Goal: Information Seeking & Learning: Learn about a topic

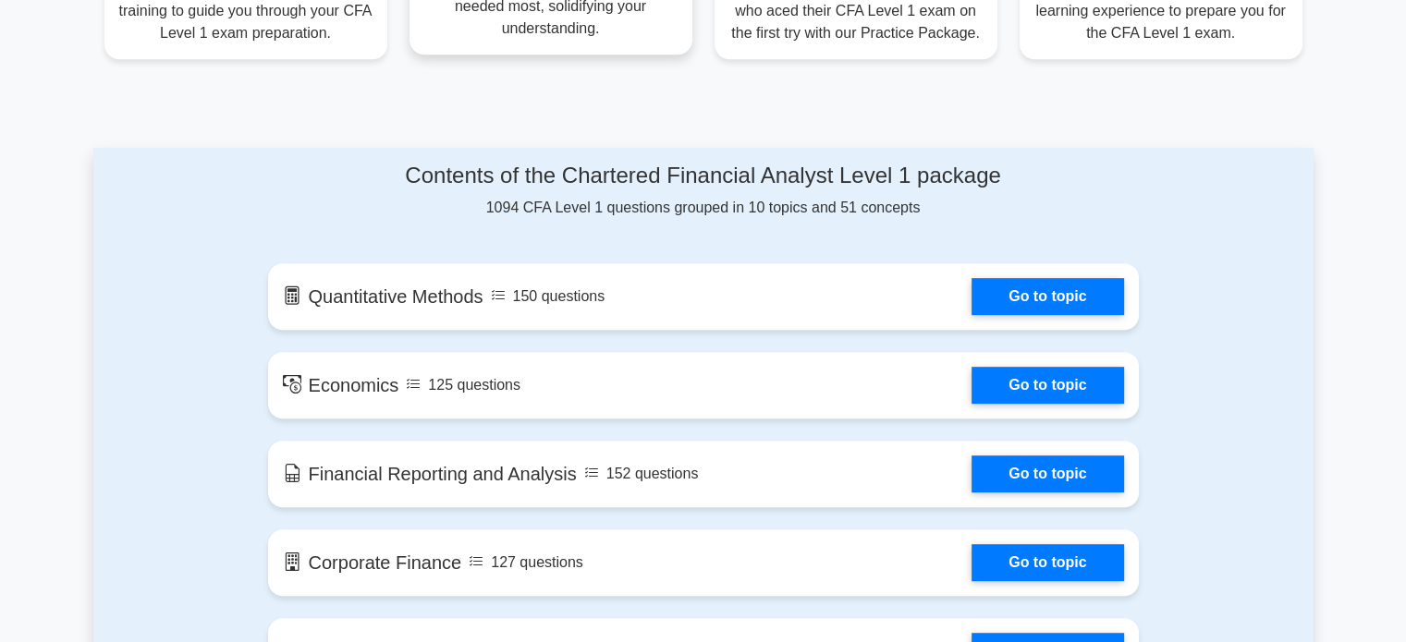
scroll to position [924, 0]
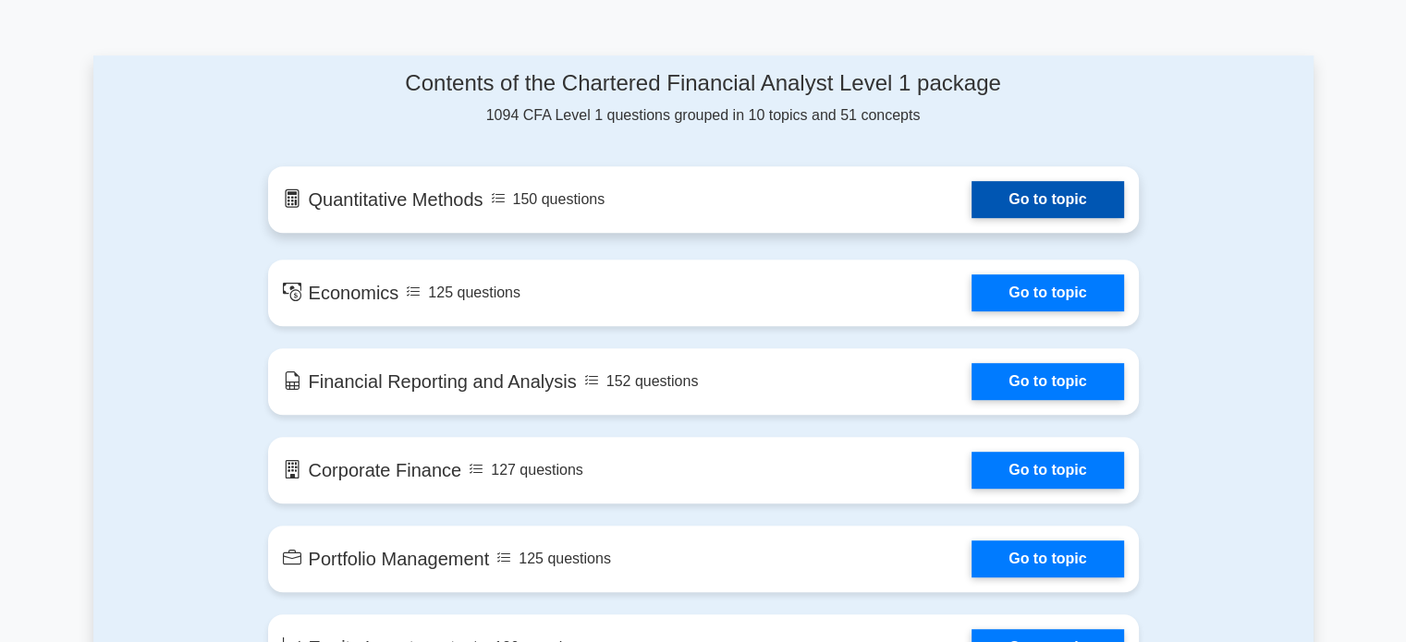
click at [1081, 195] on link "Go to topic" at bounding box center [1048, 199] width 152 height 37
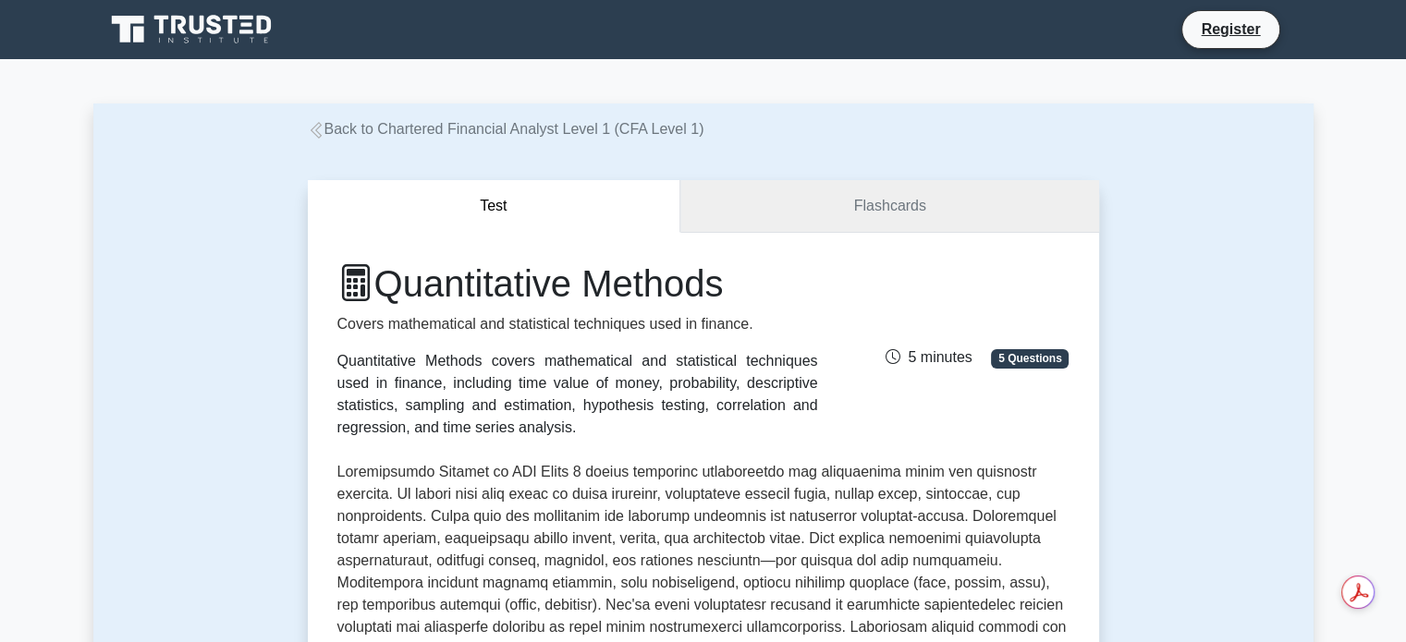
click at [873, 203] on link "Flashcards" at bounding box center [889, 206] width 418 height 53
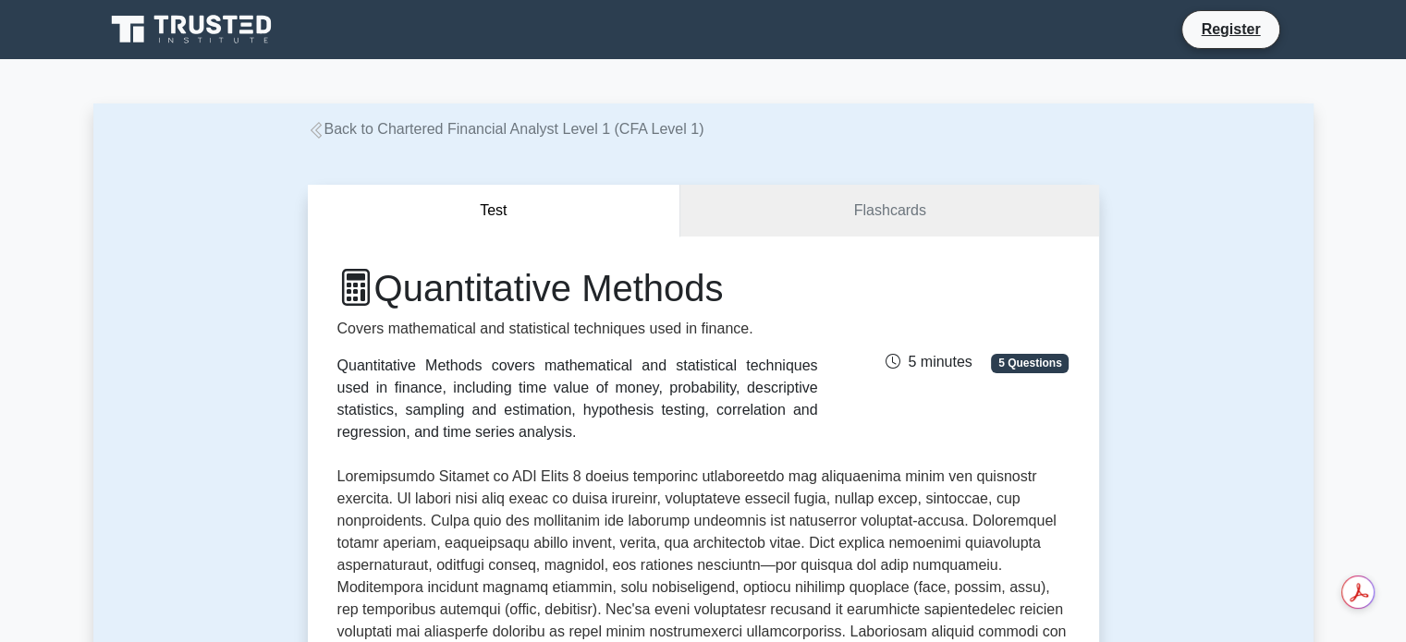
drag, startPoint x: 672, startPoint y: 80, endPoint x: 715, endPoint y: 72, distance: 43.3
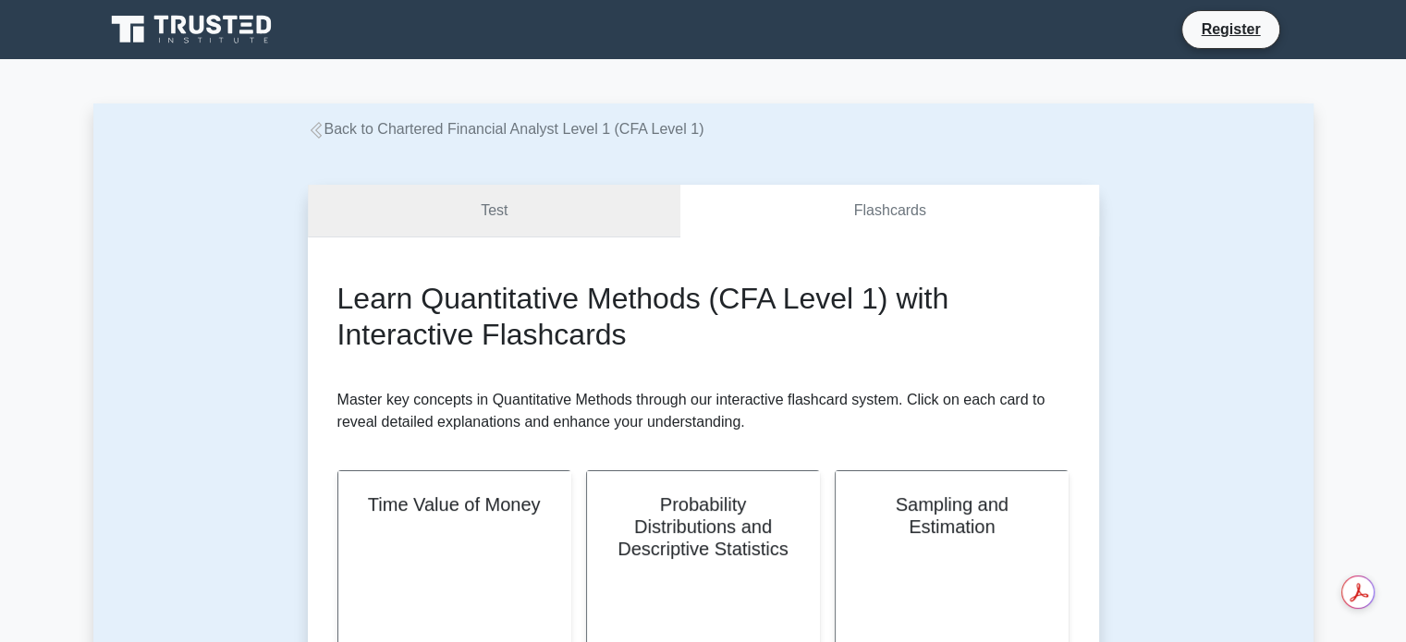
click at [536, 202] on link "Test" at bounding box center [494, 211] width 373 height 53
drag, startPoint x: 583, startPoint y: 86, endPoint x: 725, endPoint y: 17, distance: 157.5
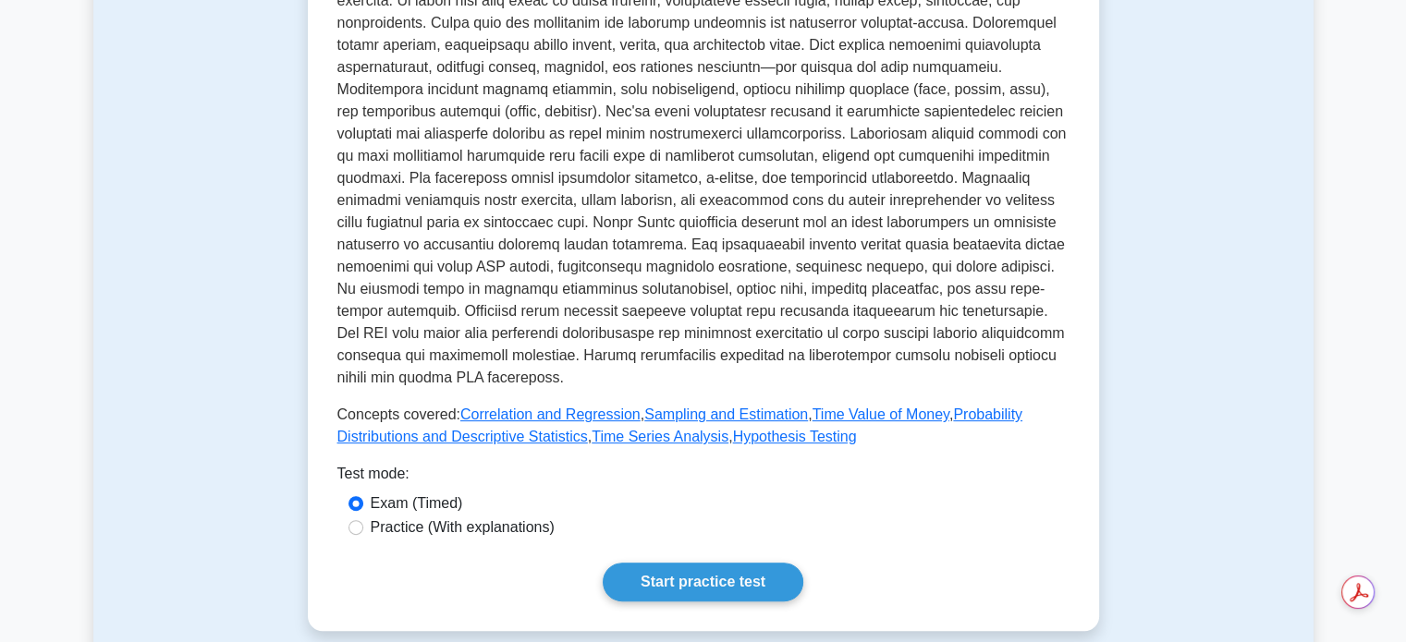
scroll to position [647, 0]
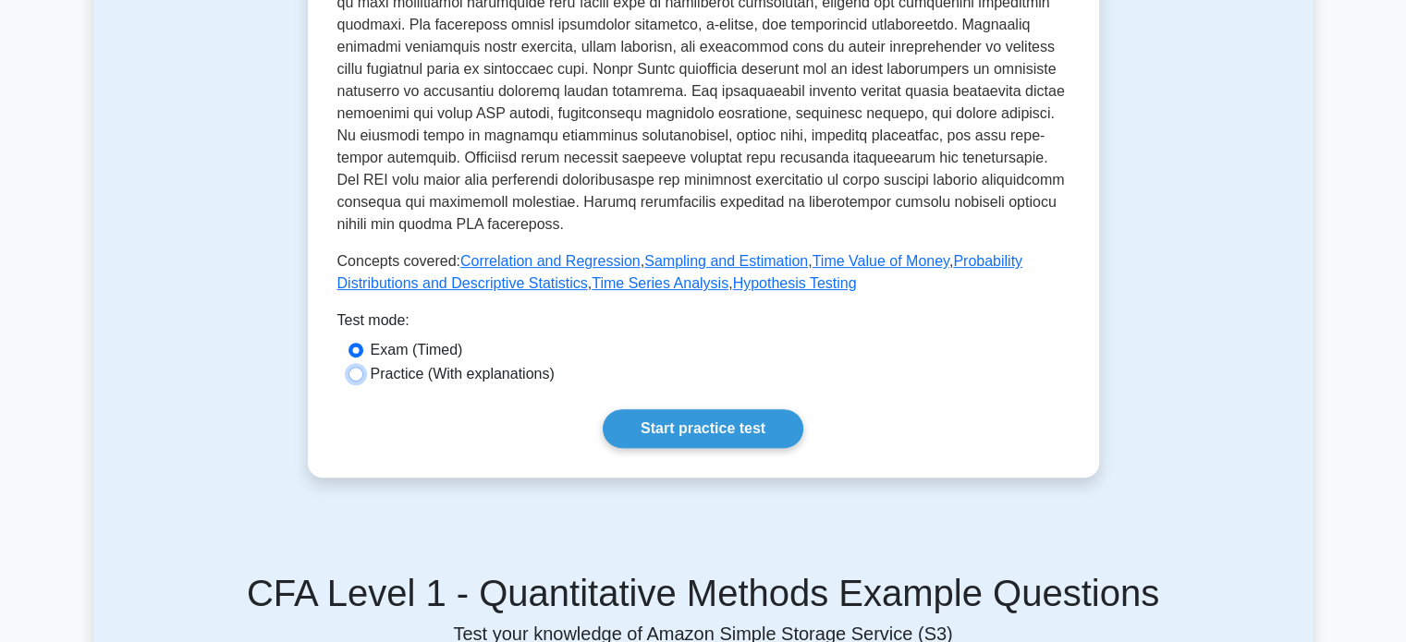
click at [351, 370] on input "Practice (With explanations)" at bounding box center [356, 374] width 15 height 15
radio input "true"
click at [355, 351] on input "Exam (Timed)" at bounding box center [356, 350] width 15 height 15
radio input "true"
click at [679, 432] on link "Start practice test" at bounding box center [703, 429] width 201 height 39
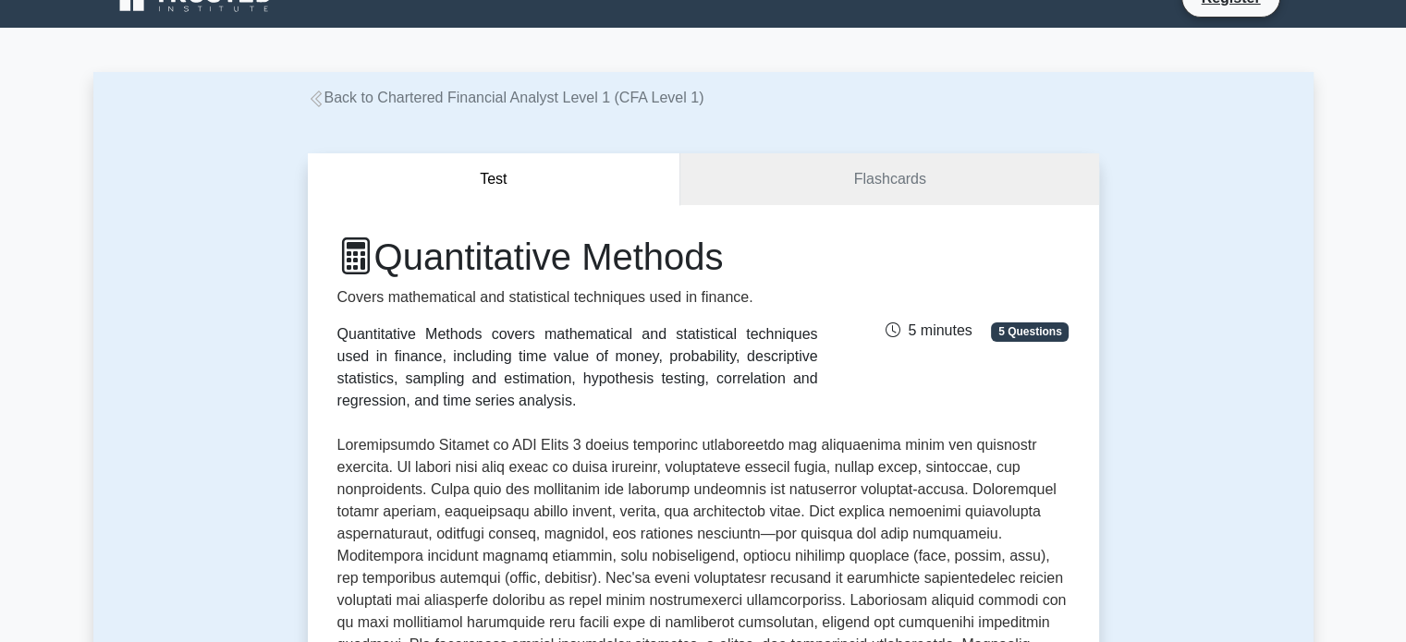
scroll to position [0, 0]
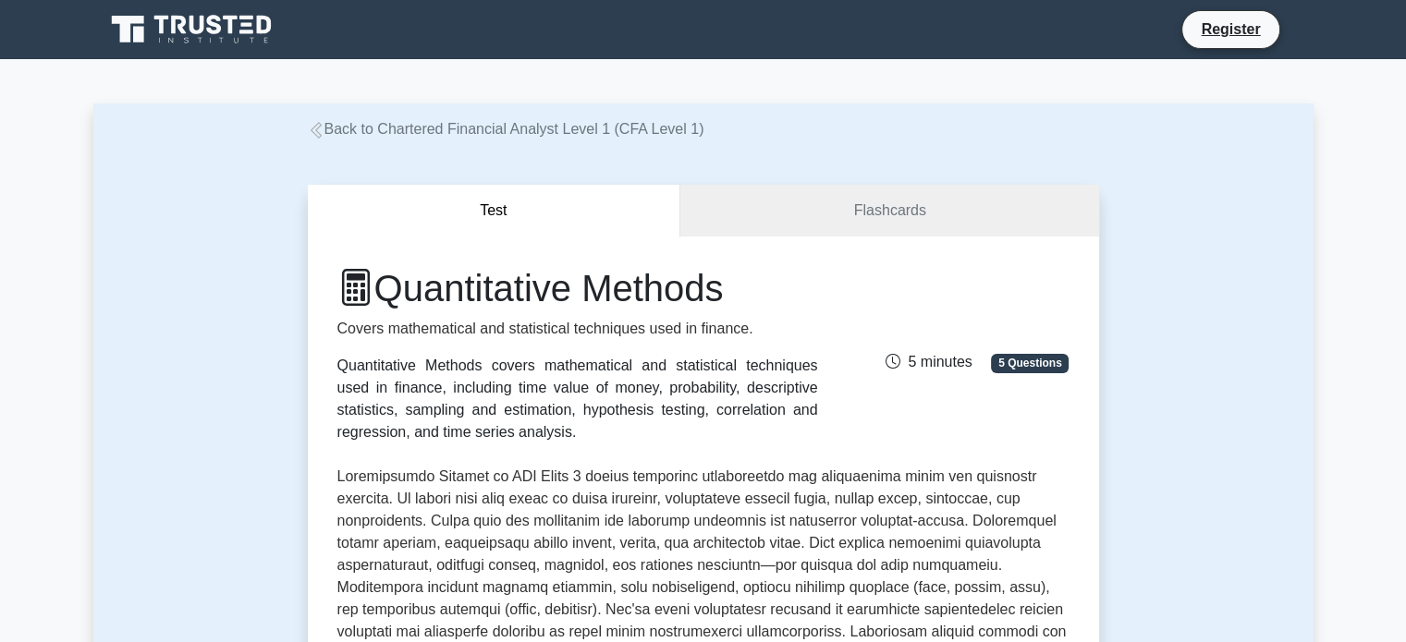
drag, startPoint x: 577, startPoint y: 87, endPoint x: 586, endPoint y: 74, distance: 15.9
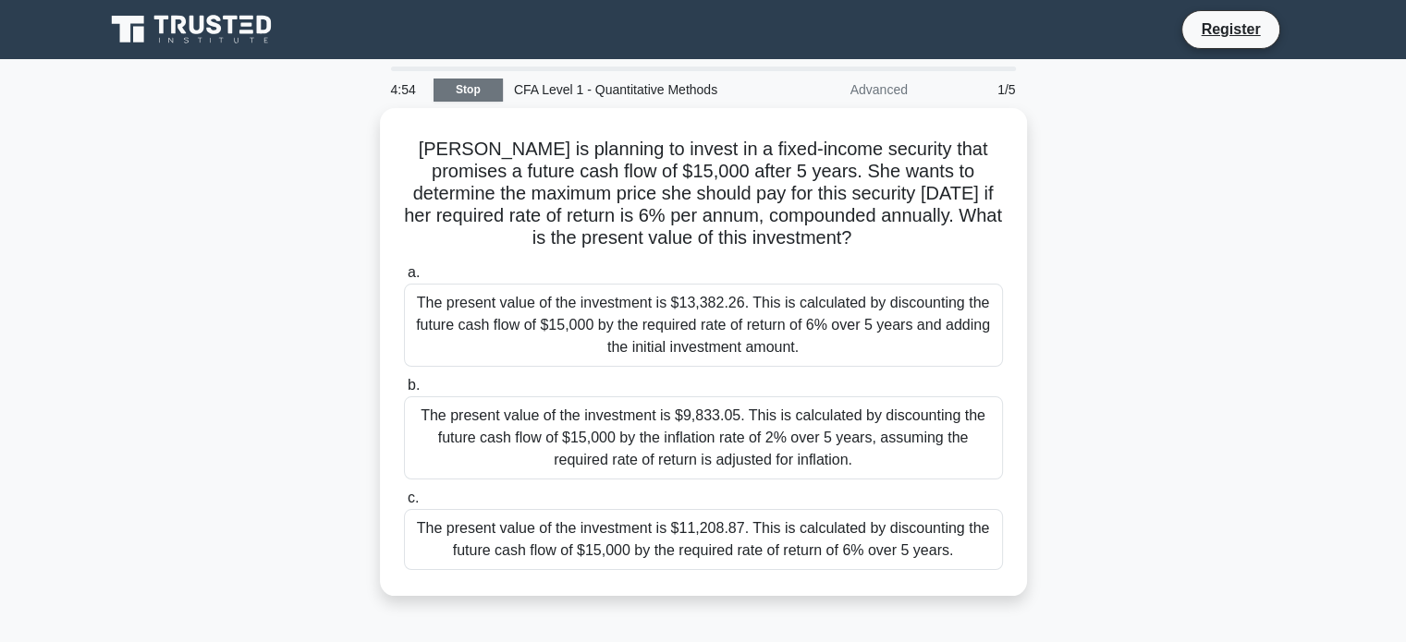
click at [480, 87] on link "Stop" at bounding box center [468, 90] width 69 height 23
